Goal: Contribute content: Contribute content

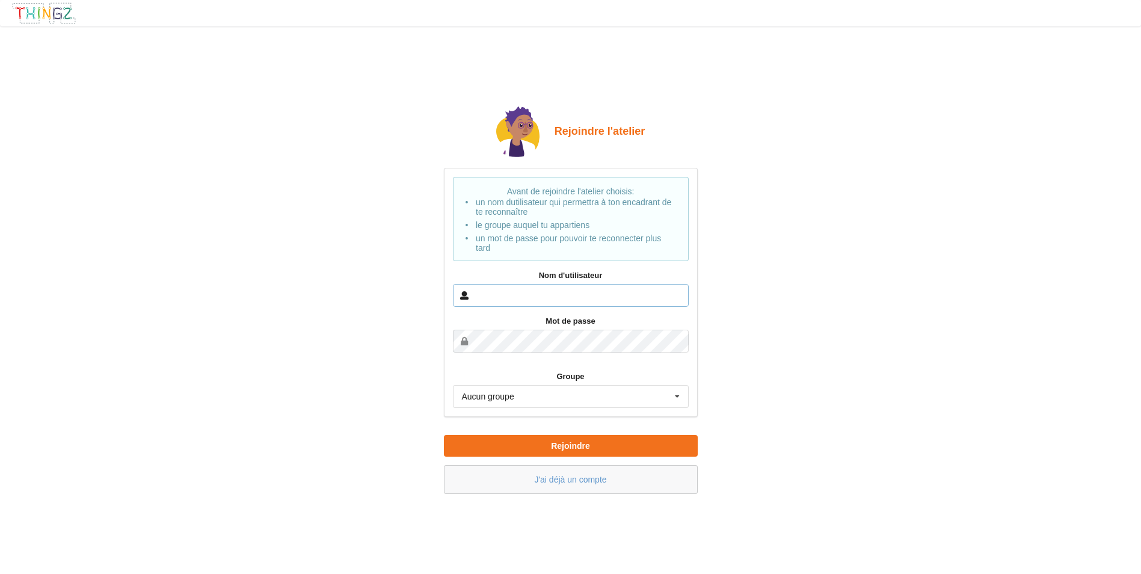
click at [498, 298] on input "text" at bounding box center [571, 295] width 236 height 23
type input "l"
type input "faina"
click at [676, 395] on icon at bounding box center [678, 397] width 18 height 22
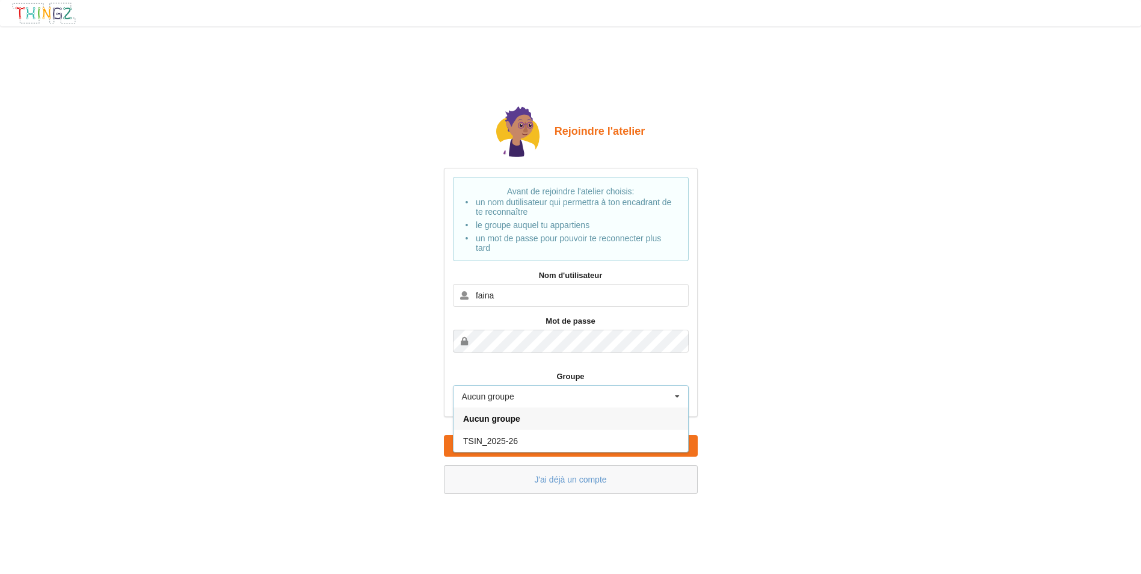
click at [715, 410] on div "Rejoindre l'atelier Avant de rejoindre l'atelier choisis: un nom dutilisateur q…" at bounding box center [571, 300] width 1158 height 564
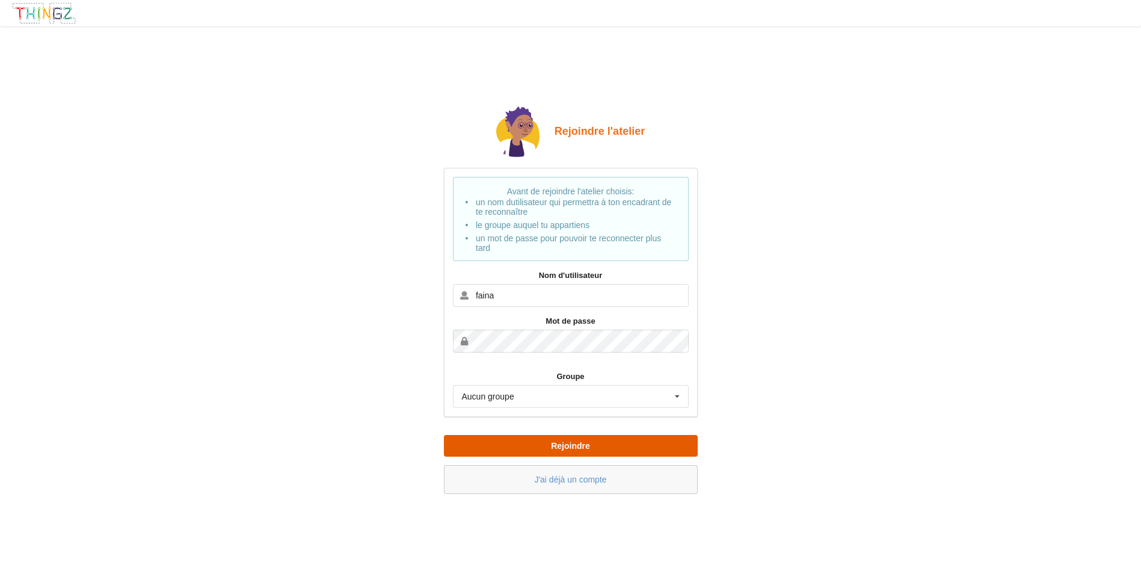
click at [648, 442] on button "Rejoindre" at bounding box center [571, 446] width 254 height 22
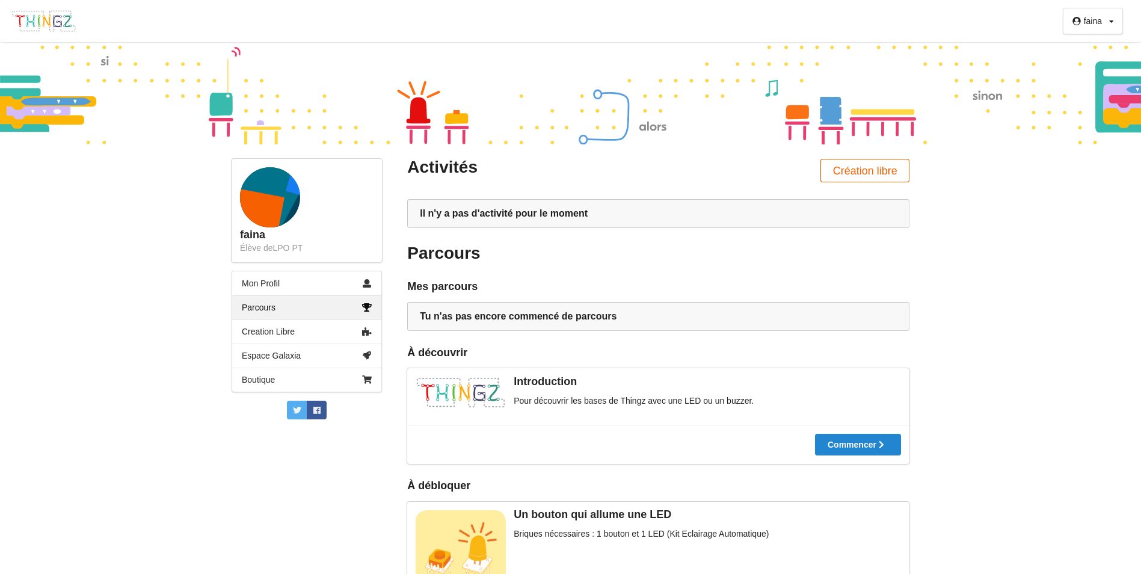
click at [870, 168] on button "Création libre" at bounding box center [865, 170] width 89 height 23
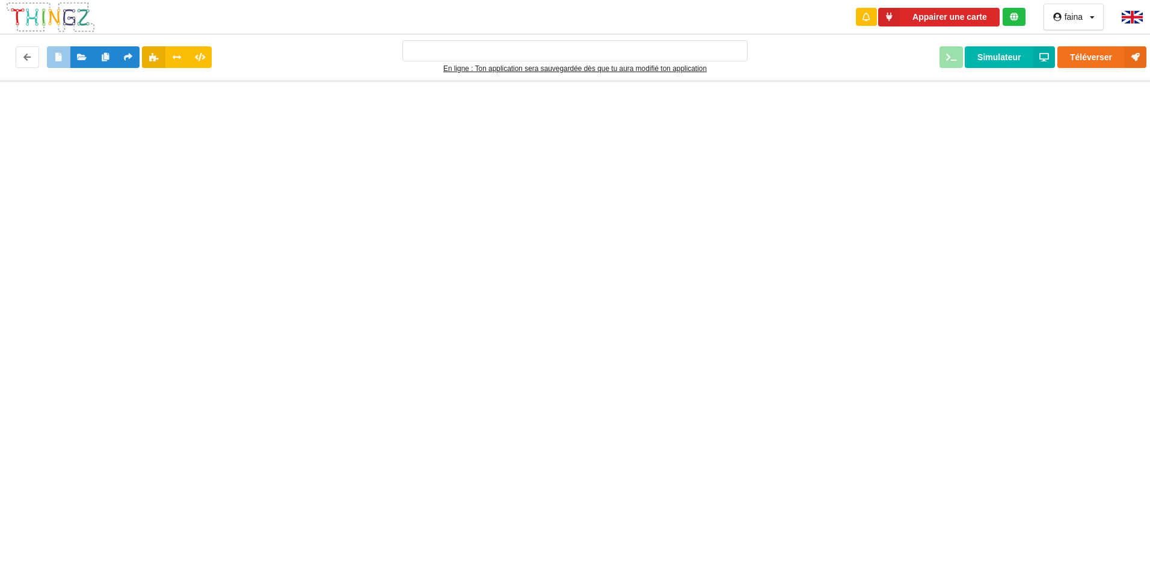
type input "Ma super application n°1"
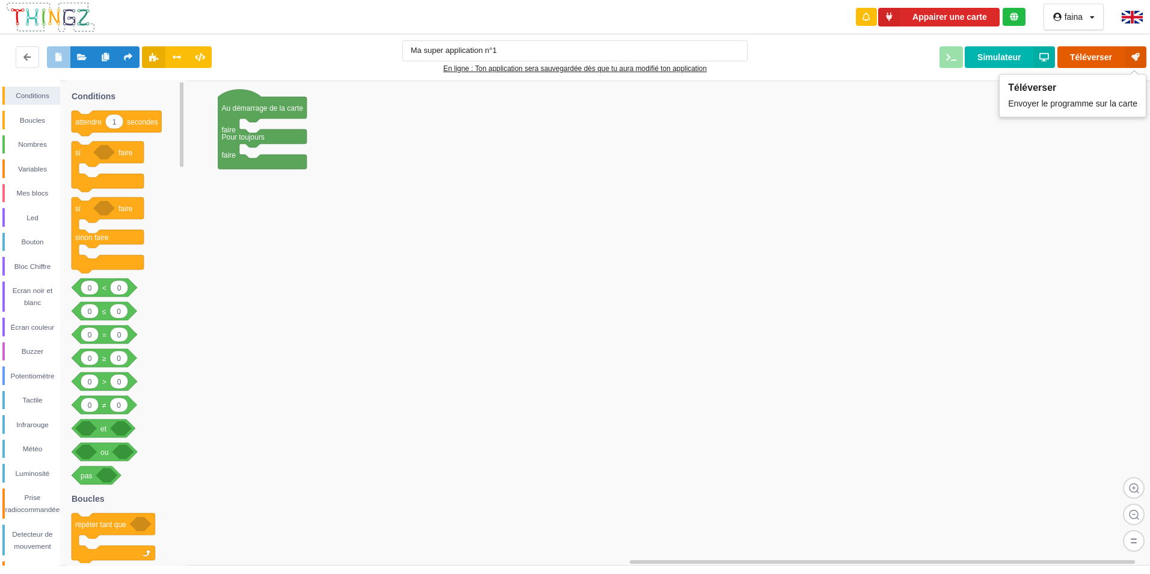
click at [1105, 53] on button "Téléverser" at bounding box center [1102, 57] width 89 height 22
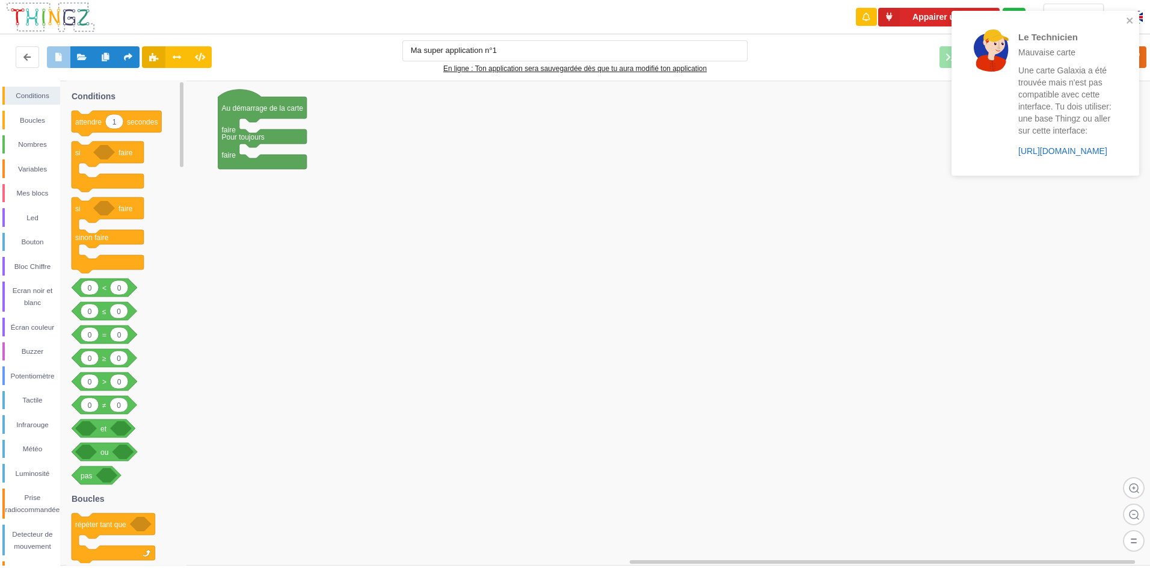
click at [1063, 150] on link "https://play.thingz.co/galaxia" at bounding box center [1063, 151] width 89 height 10
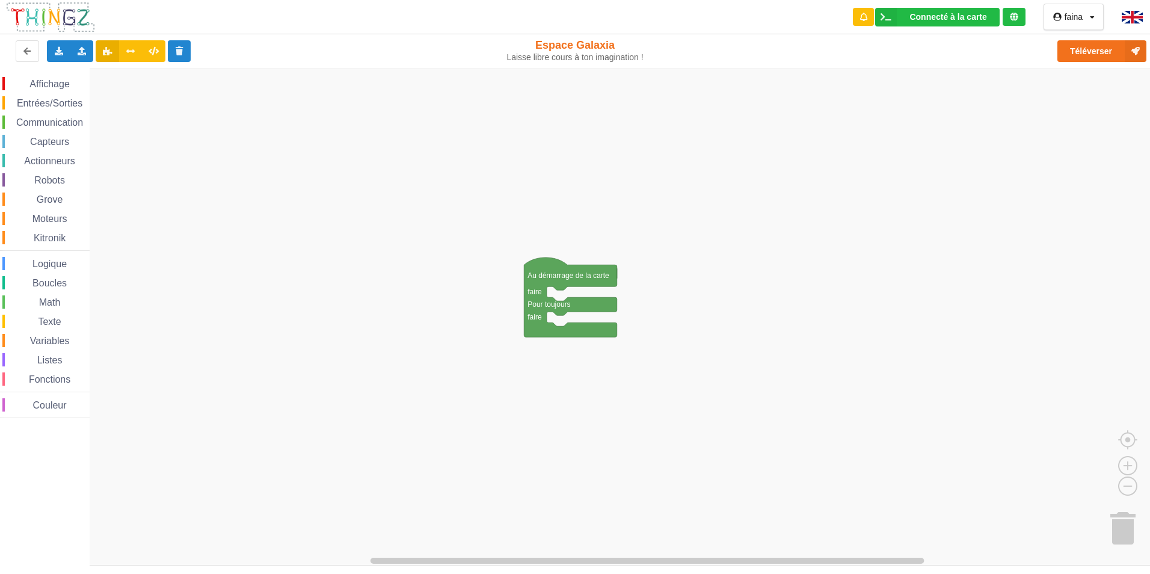
click at [42, 83] on span "Affichage" at bounding box center [49, 84] width 43 height 10
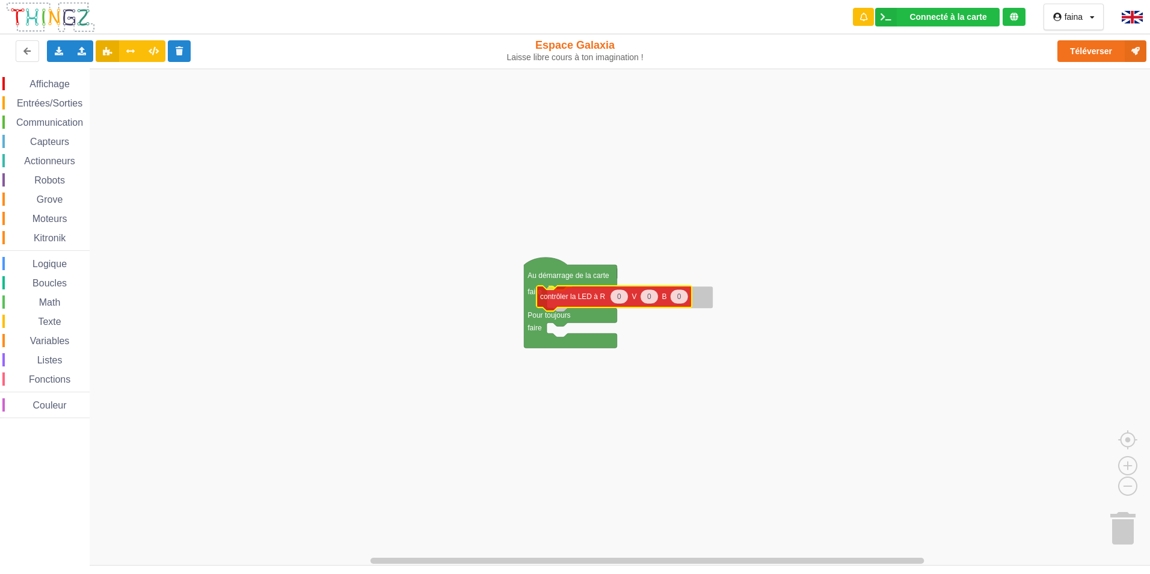
click at [564, 298] on div "Affichage Entrées/Sorties Communication Capteurs Actionneurs Robots Grove Moteu…" at bounding box center [579, 317] width 1159 height 497
click at [46, 86] on span "Affichage" at bounding box center [49, 84] width 43 height 10
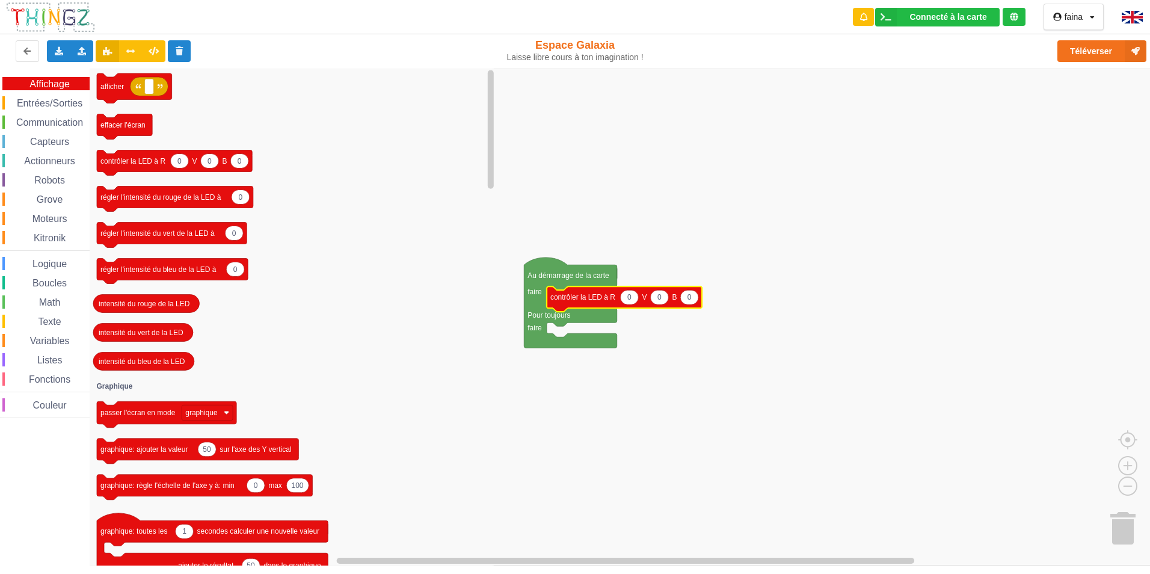
click at [49, 104] on span "Entrées/Sorties" at bounding box center [49, 103] width 69 height 10
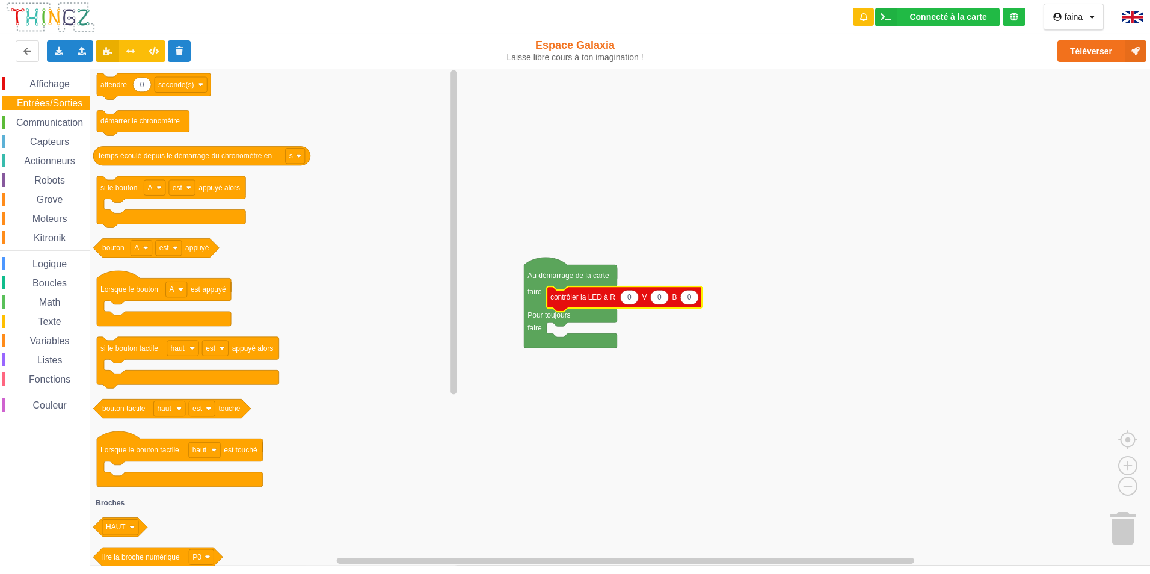
drag, startPoint x: 58, startPoint y: 127, endPoint x: 62, endPoint y: 119, distance: 8.9
click at [61, 114] on div "Affichage Entrées/Sorties Communication Capteurs Actionneurs Robots Grove Moteu…" at bounding box center [45, 247] width 90 height 341
click at [62, 122] on span "Communication" at bounding box center [49, 122] width 70 height 10
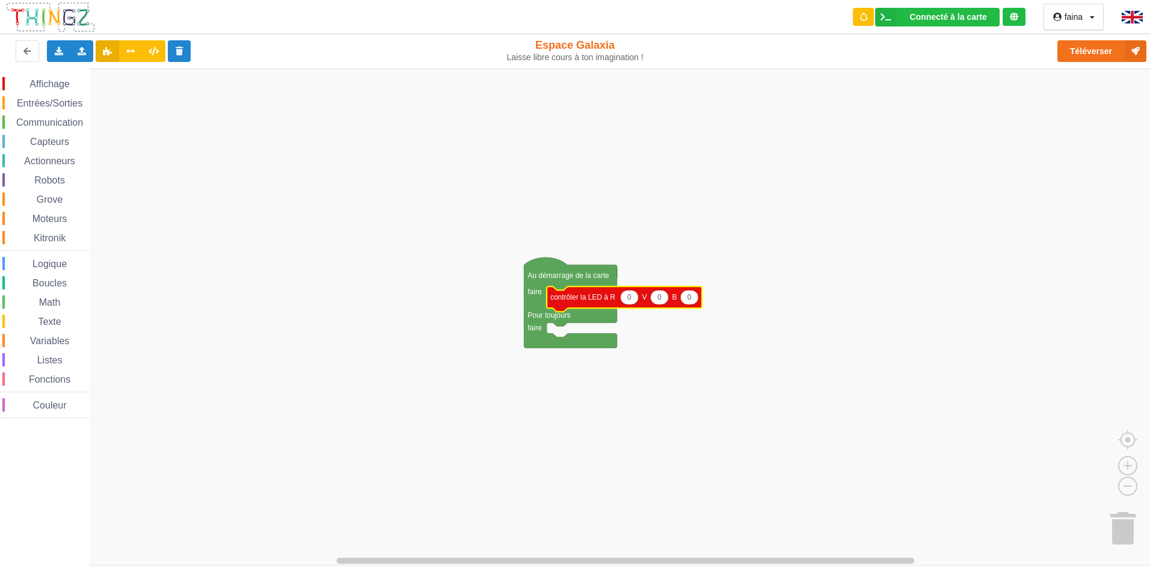
click at [57, 125] on span "Communication" at bounding box center [49, 122] width 70 height 10
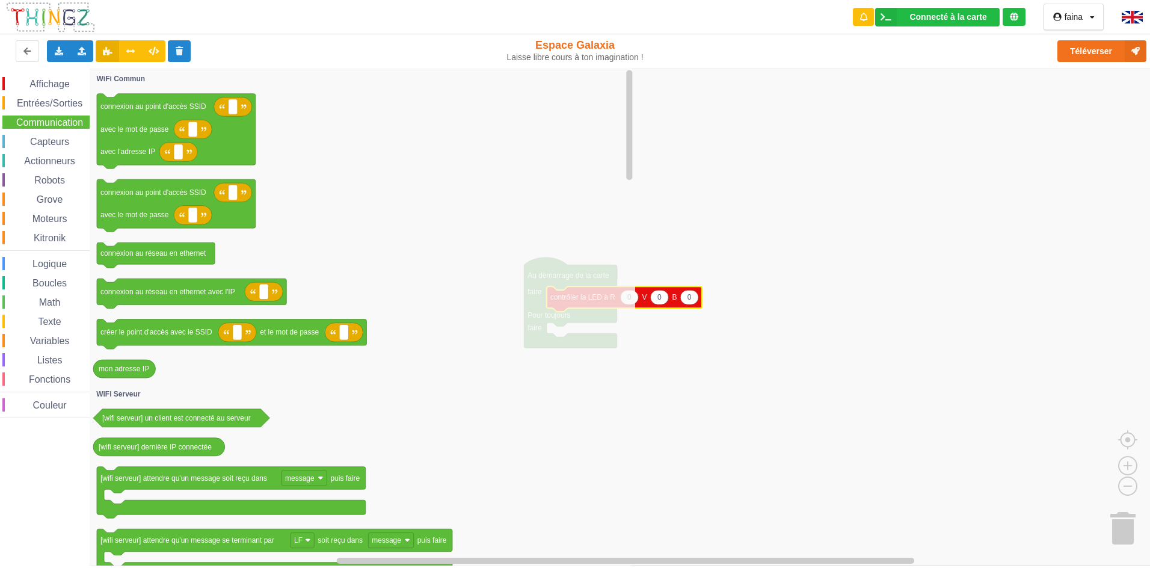
click at [60, 140] on span "Capteurs" at bounding box center [49, 142] width 43 height 10
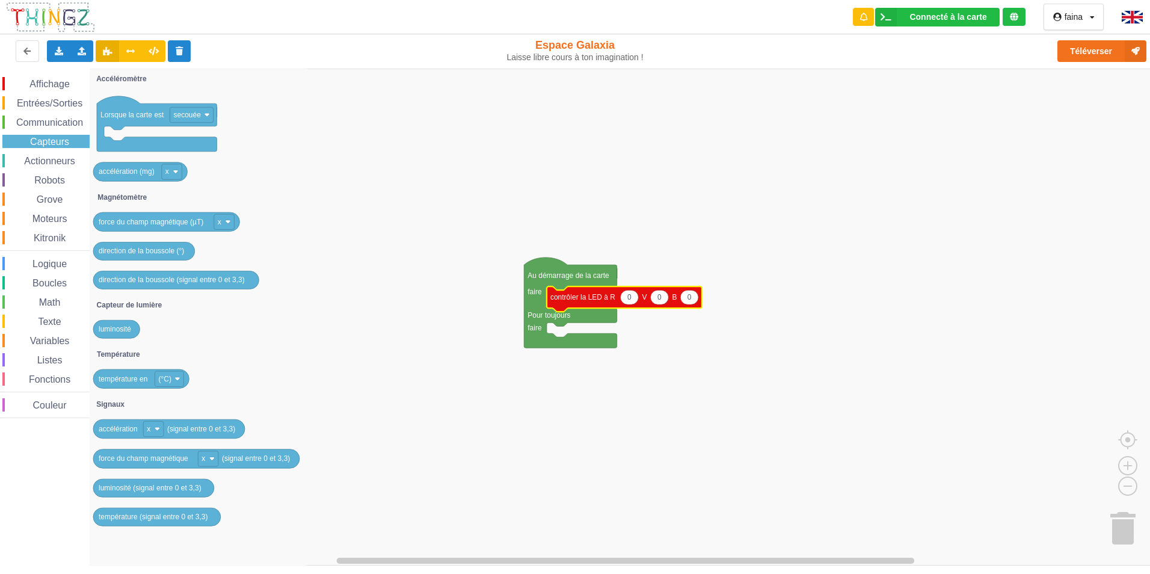
click at [51, 164] on span "Actionneurs" at bounding box center [49, 161] width 55 height 10
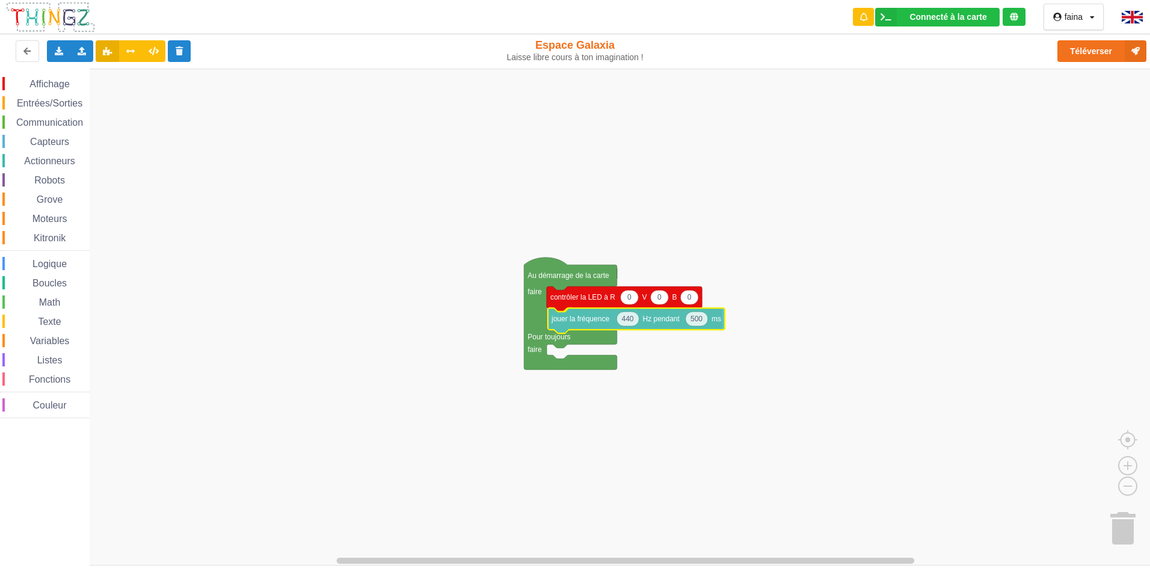
click at [601, 324] on div "Affichage Entrées/Sorties Communication Capteurs Actionneurs Robots Grove Moteu…" at bounding box center [579, 317] width 1159 height 497
click at [78, 84] on div "Affichage" at bounding box center [45, 83] width 87 height 13
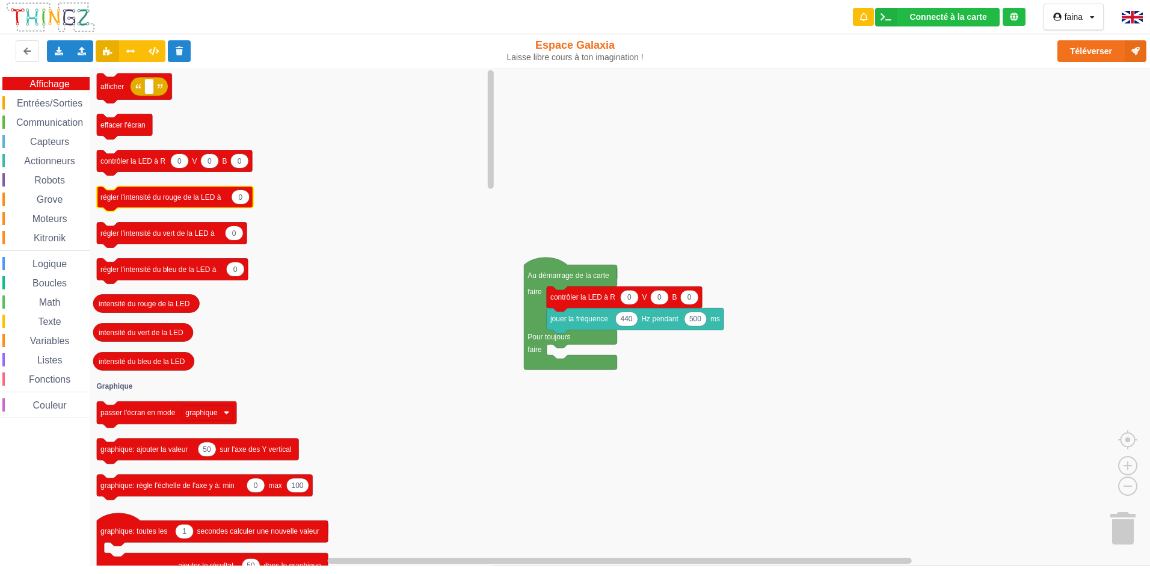
click at [134, 185] on icon "afficher effacer l'écran 0 0 0 contrôler la LED à R V B 0 régler l'intensité du…" at bounding box center [293, 317] width 407 height 497
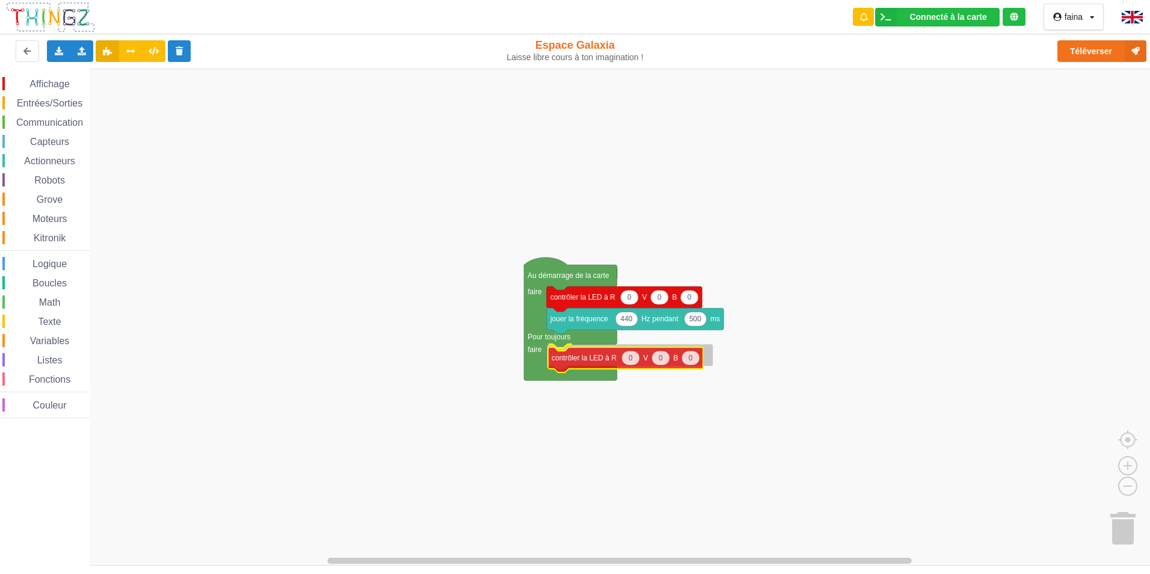
click at [583, 359] on div "Affichage Entrées/Sorties Communication Capteurs Actionneurs Robots Grove Moteu…" at bounding box center [579, 317] width 1159 height 497
click at [58, 140] on span "Capteurs" at bounding box center [49, 142] width 43 height 10
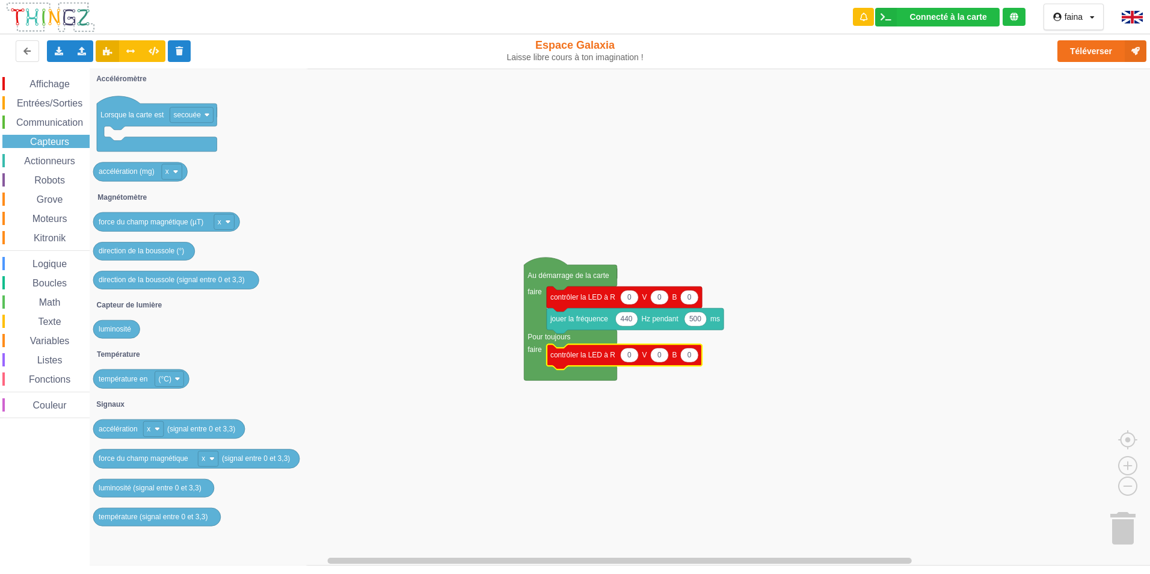
click at [72, 125] on span "Communication" at bounding box center [49, 122] width 70 height 10
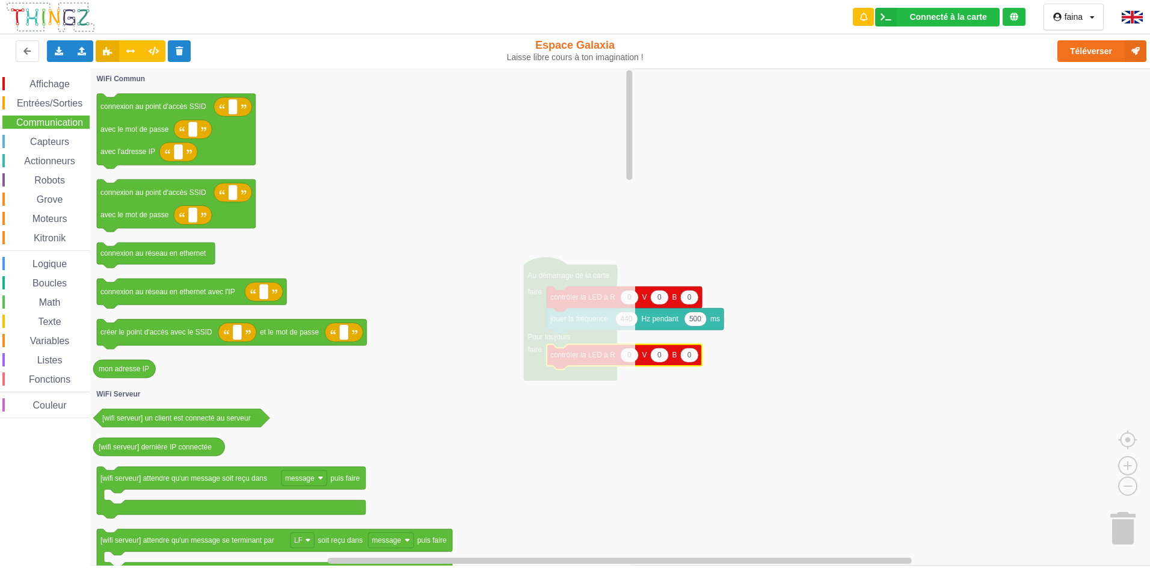
click at [76, 102] on span "Entrées/Sorties" at bounding box center [49, 103] width 69 height 10
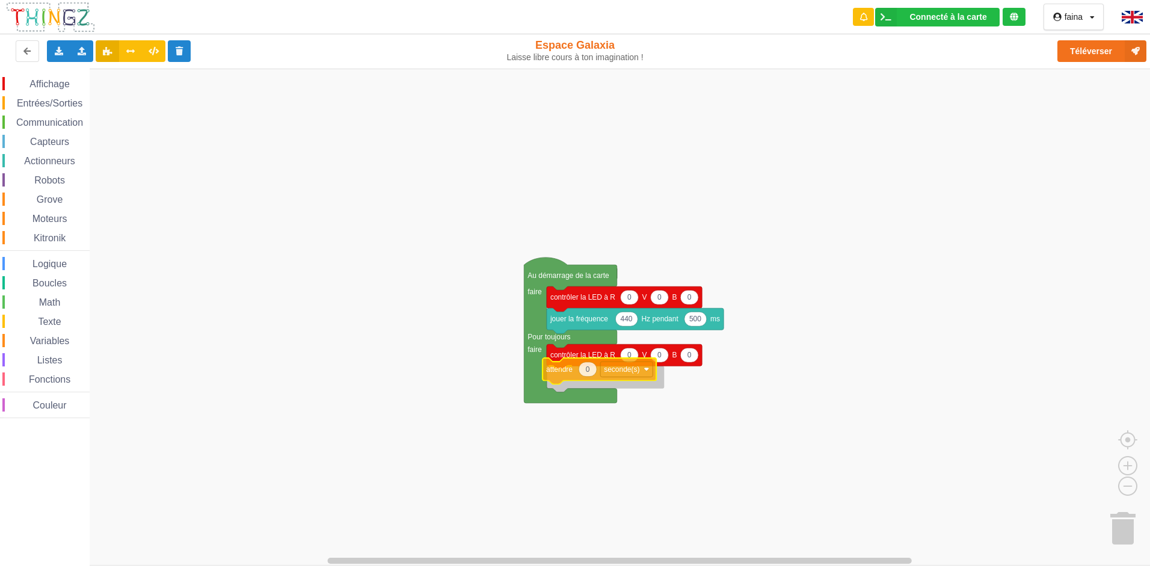
click at [572, 377] on div "Affichage Entrées/Sorties Communication Capteurs Actionneurs Robots Grove Moteu…" at bounding box center [579, 317] width 1159 height 497
click at [63, 89] on div "Affichage" at bounding box center [45, 83] width 87 height 13
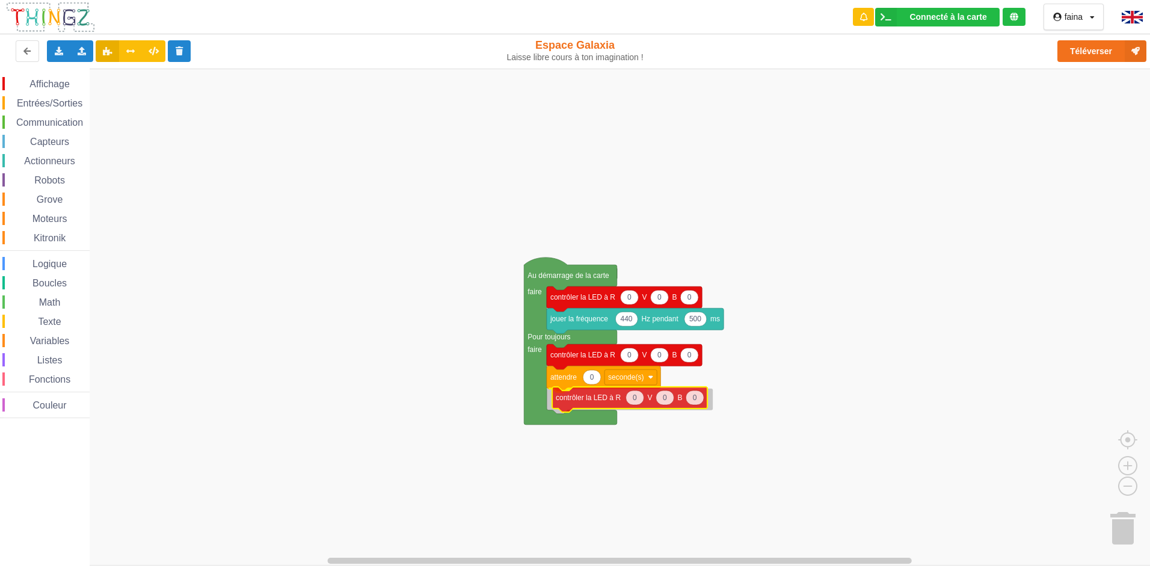
click at [610, 399] on div "Affichage Entrées/Sorties Communication Capteurs Actionneurs Robots Grove Moteu…" at bounding box center [579, 317] width 1159 height 497
click at [69, 125] on span "Communication" at bounding box center [49, 122] width 70 height 10
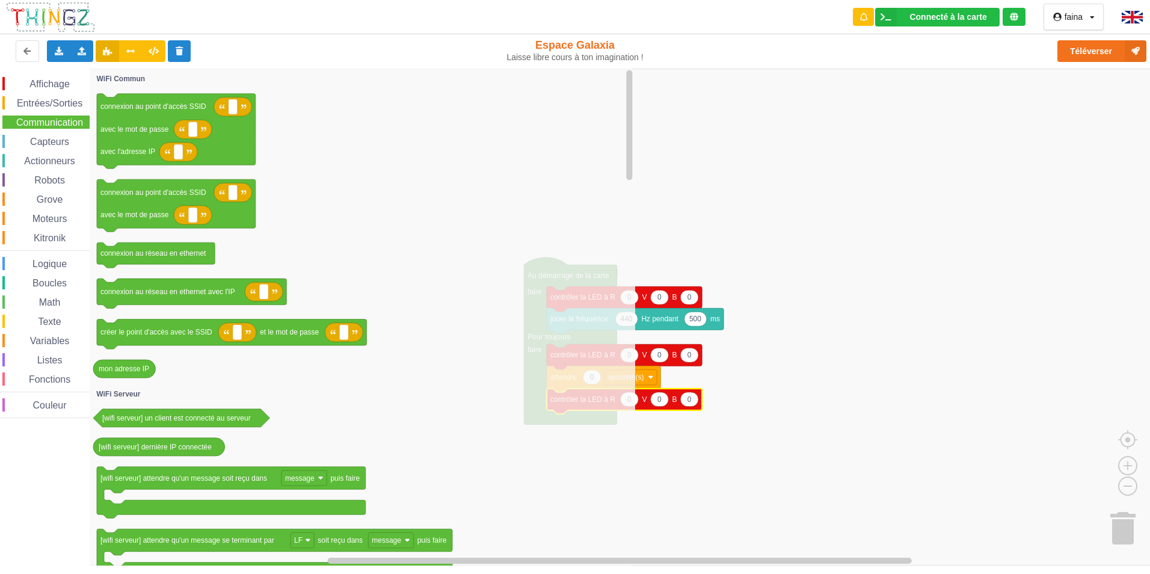
click at [87, 103] on div "Entrées/Sorties" at bounding box center [45, 102] width 87 height 13
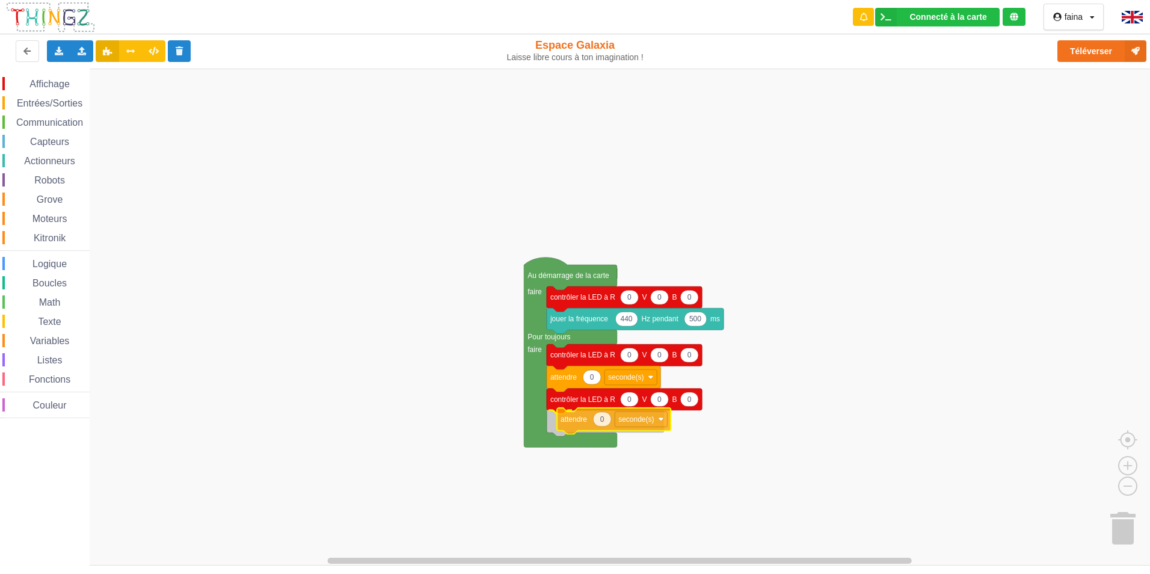
click at [620, 425] on div "Affichage Entrées/Sorties Communication Capteurs Actionneurs Robots Grove Moteu…" at bounding box center [579, 317] width 1159 height 497
click at [591, 429] on icon "Espace de travail de Blocky" at bounding box center [604, 423] width 114 height 26
click at [595, 427] on icon "Espace de travail de Blocky" at bounding box center [592, 421] width 18 height 14
type input "500"
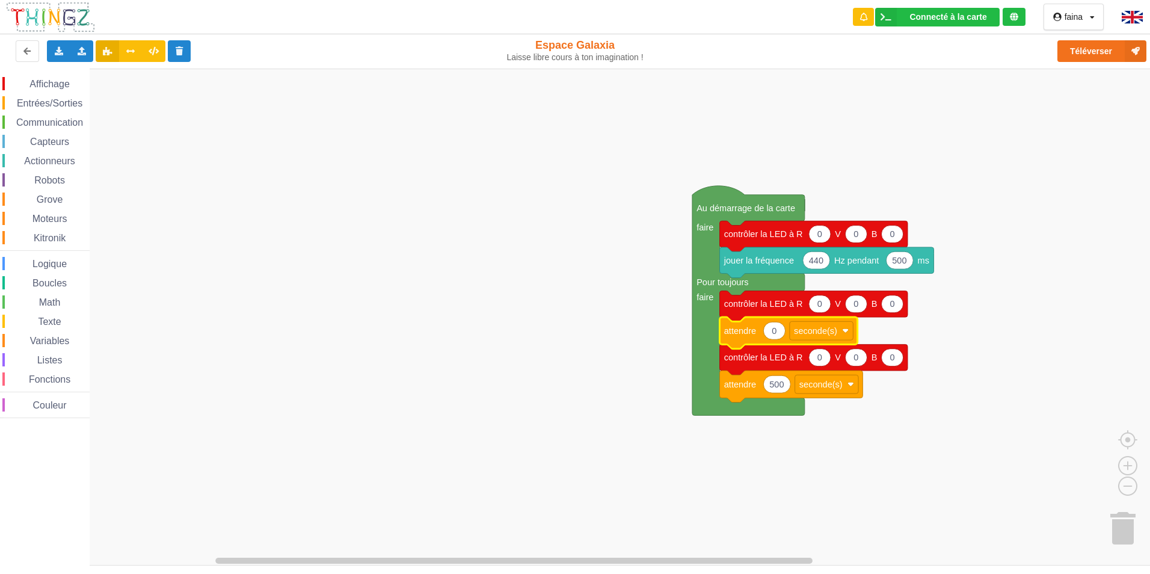
click at [776, 332] on text "0" at bounding box center [774, 331] width 5 height 10
type input "500"
click at [821, 307] on text "0" at bounding box center [820, 304] width 5 height 10
type input "255"
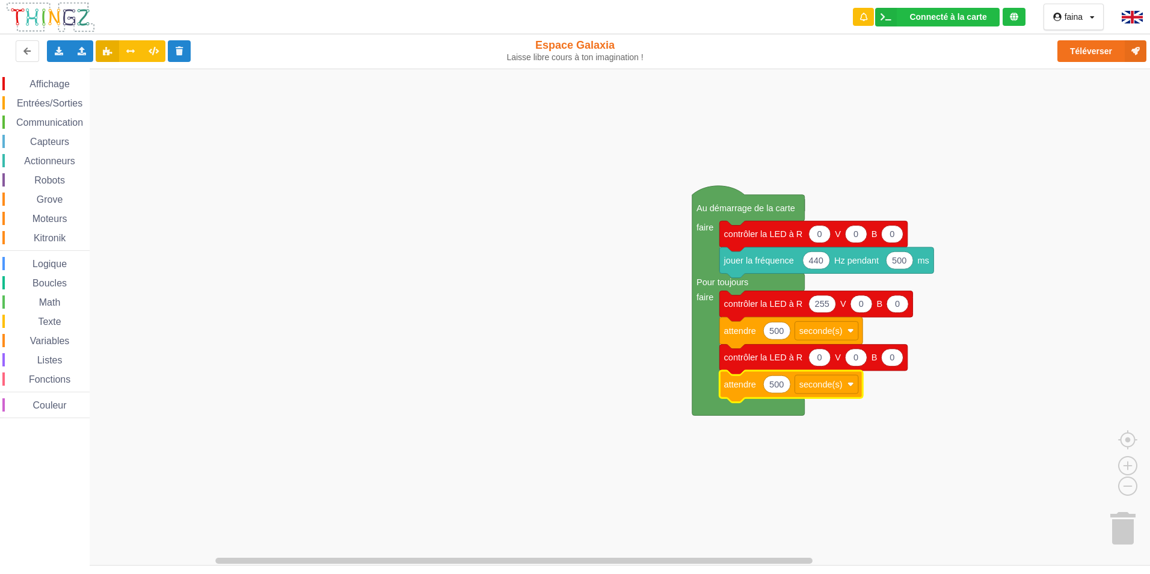
click at [860, 383] on icon "Espace de travail de Blocky" at bounding box center [791, 387] width 143 height 32
click at [848, 383] on g "seconde(s)" at bounding box center [826, 384] width 63 height 19
click at [842, 430] on div "milliseconde(s)" at bounding box center [831, 429] width 52 height 9
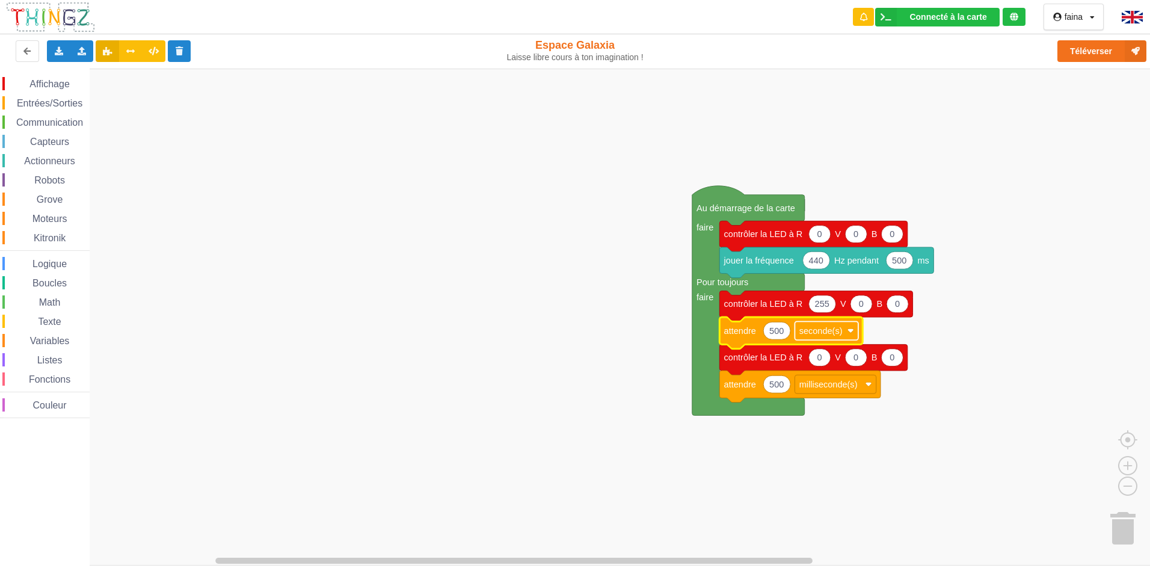
click at [848, 327] on rect "Espace de travail de Blocky" at bounding box center [826, 330] width 63 height 19
click at [821, 369] on div "milliseconde(s)" at bounding box center [827, 377] width 78 height 16
click at [866, 330] on image "Espace de travail de Blocky" at bounding box center [869, 330] width 7 height 7
click at [855, 361] on div "seconde(s)" at bounding box center [840, 360] width 52 height 9
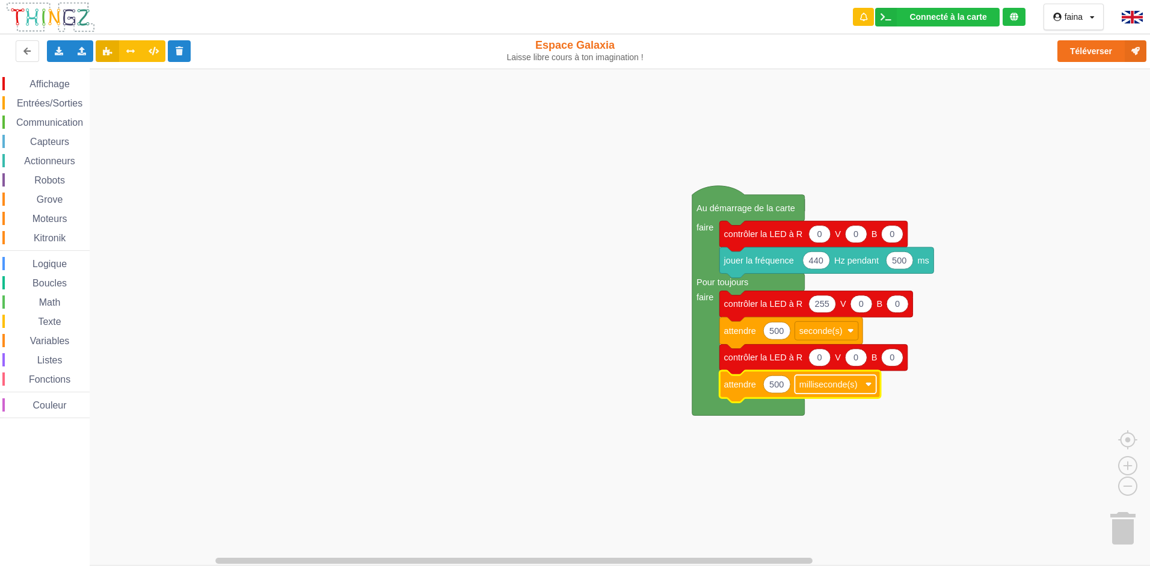
click at [872, 384] on rect "Espace de travail de Blocky" at bounding box center [835, 384] width 81 height 19
click at [845, 415] on div "seconde(s)" at bounding box center [840, 413] width 52 height 9
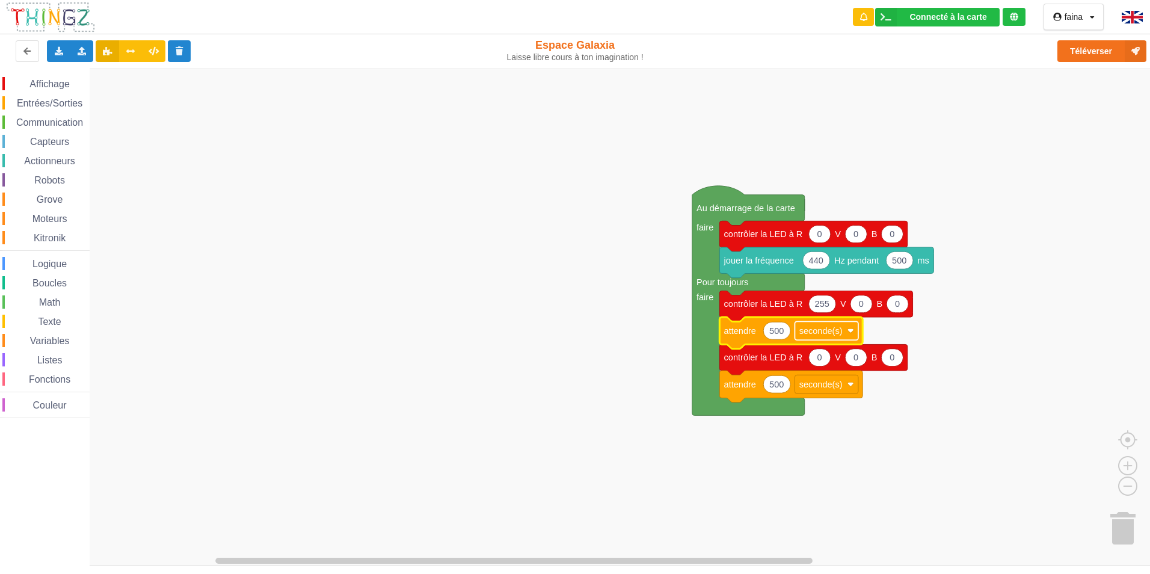
click at [838, 336] on text "seconde(s)" at bounding box center [821, 331] width 43 height 10
click at [832, 374] on div "milliseconde(s)" at bounding box center [831, 376] width 52 height 9
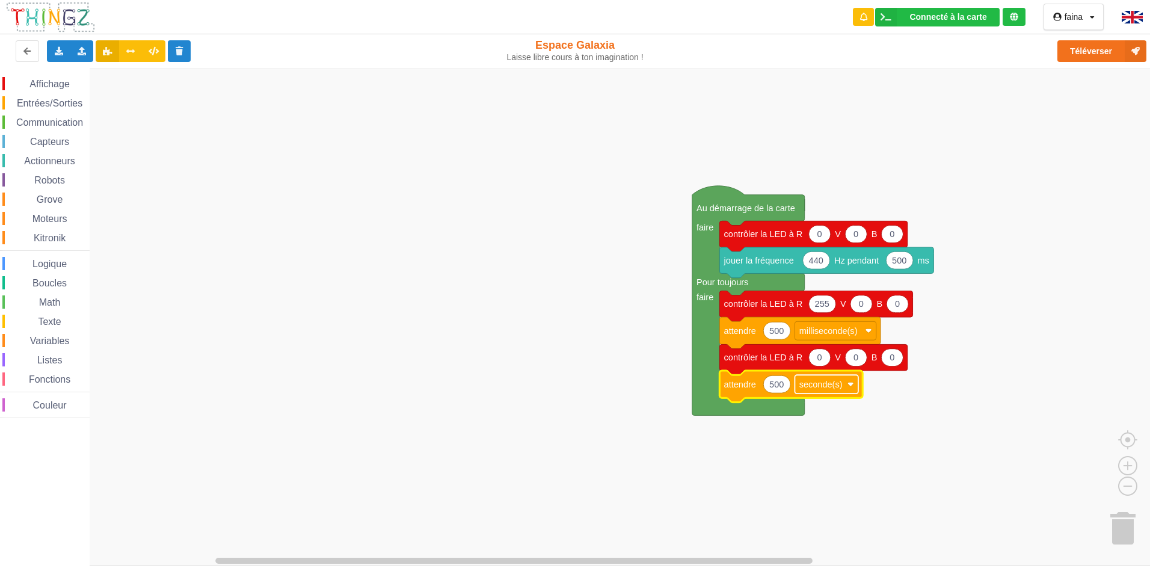
click at [847, 381] on rect "Espace de travail de Blocky" at bounding box center [826, 384] width 63 height 19
click at [854, 429] on div "milliseconde(s)" at bounding box center [831, 429] width 52 height 9
click at [1105, 46] on button "Téléverser" at bounding box center [1102, 51] width 89 height 22
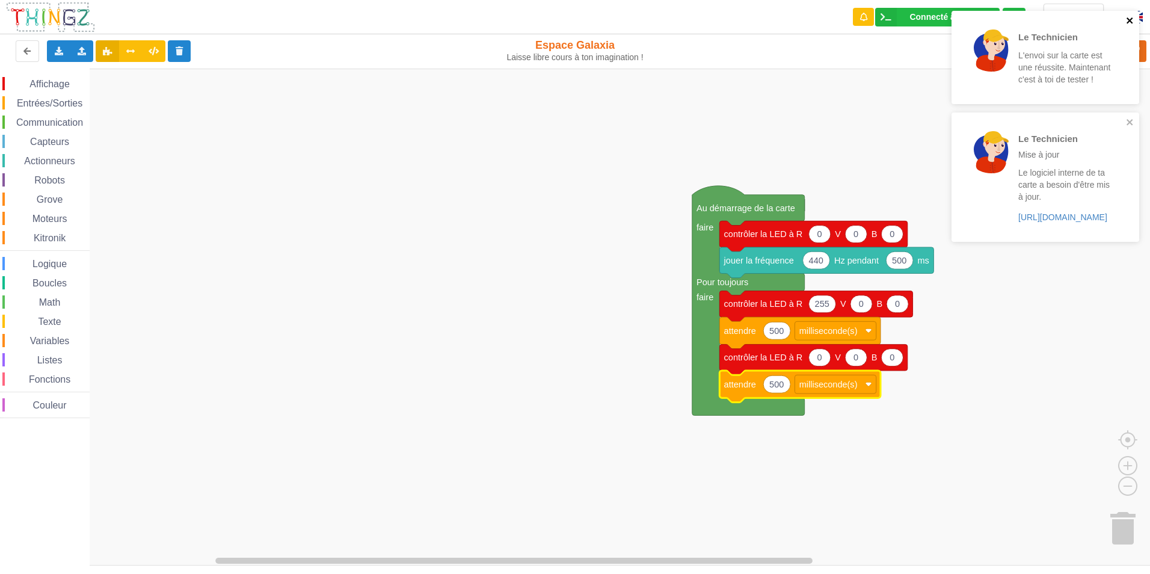
click at [1128, 19] on icon "close" at bounding box center [1130, 21] width 8 height 10
click at [1132, 20] on icon "close" at bounding box center [1130, 21] width 8 height 10
